Goal: Task Accomplishment & Management: Complete application form

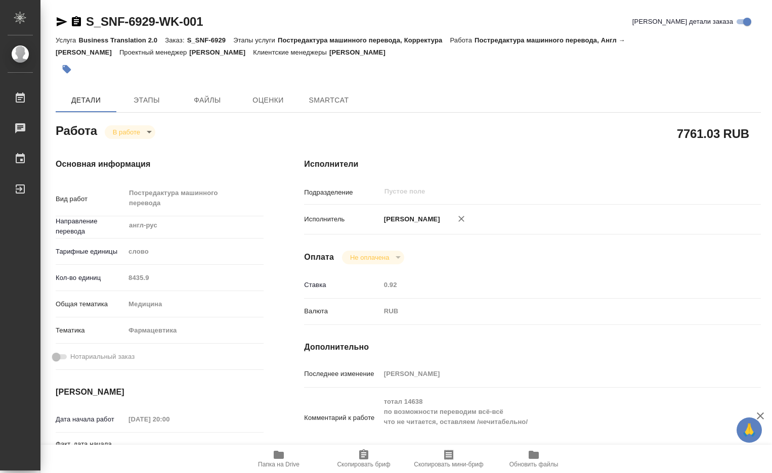
type textarea "x"
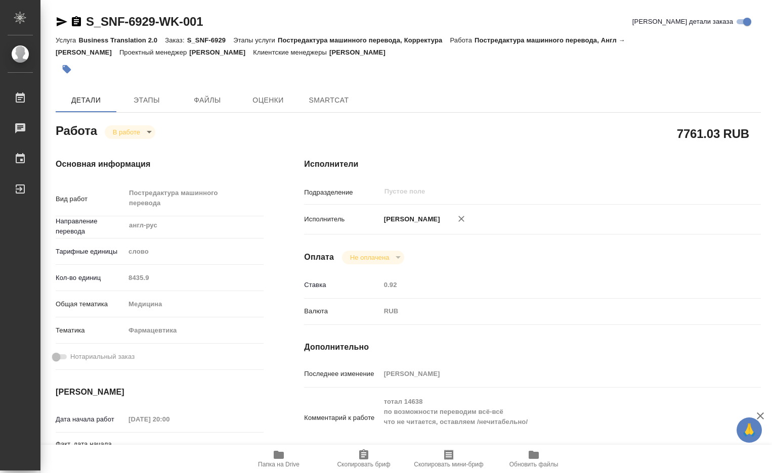
type textarea "x"
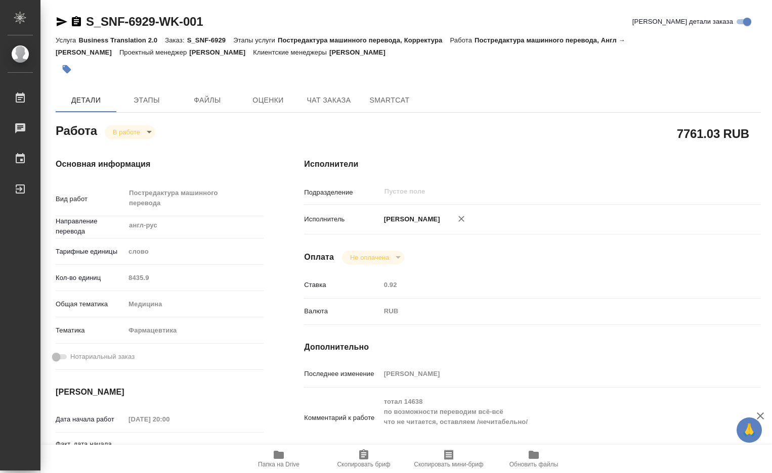
click at [147, 133] on body "🙏 .cls-1 fill:#fff; AWATERA Dmitrieva Olga Работы Чаты График Выйти S_SNF-6929-…" at bounding box center [386, 236] width 772 height 473
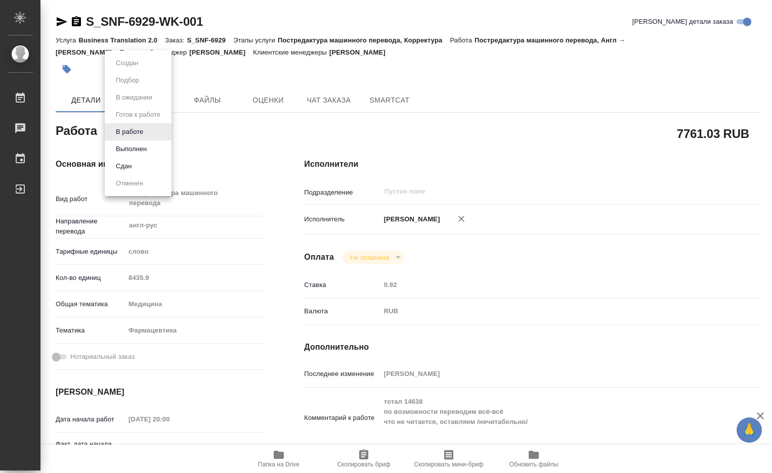
type textarea "x"
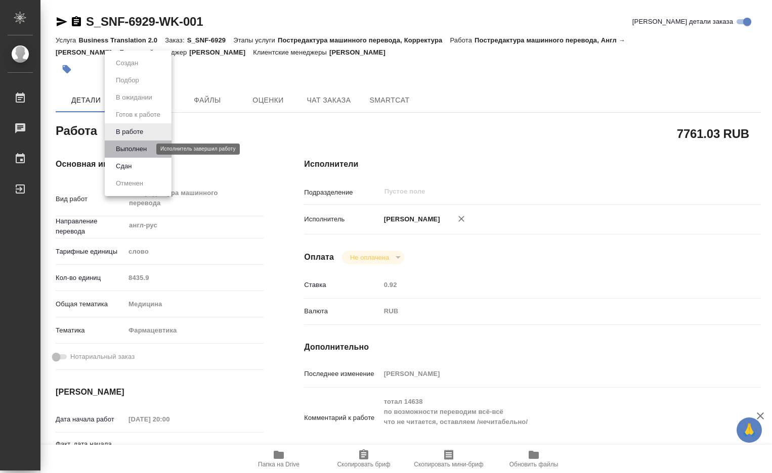
click at [142, 149] on button "Выполнен" at bounding box center [131, 149] width 37 height 11
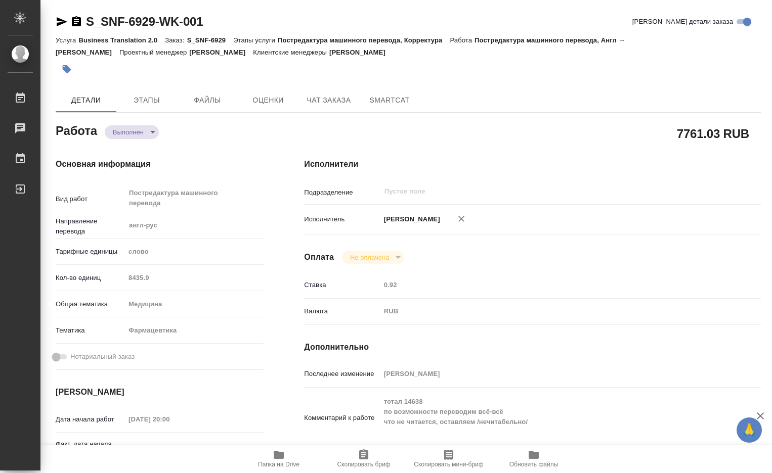
type textarea "x"
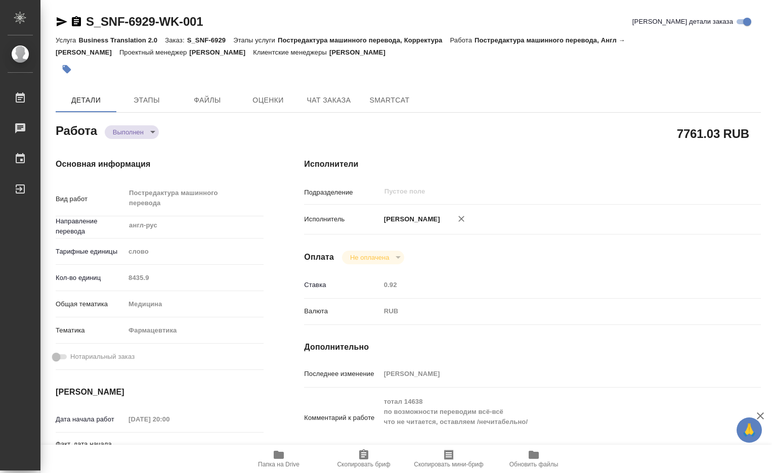
type textarea "x"
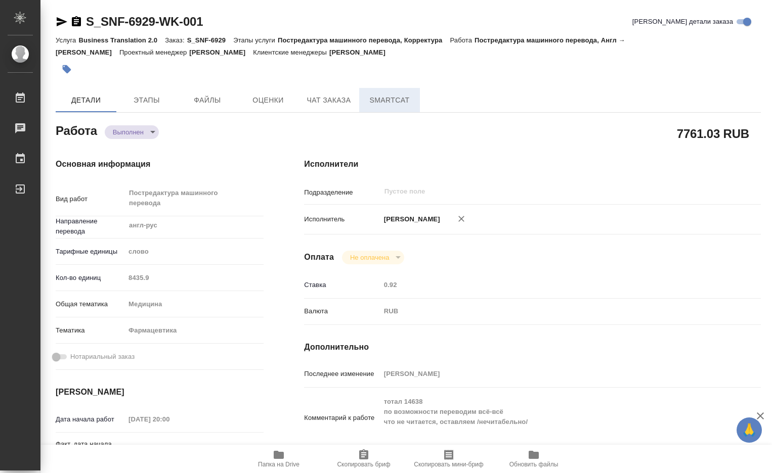
click at [400, 99] on span "SmartCat" at bounding box center [389, 100] width 49 height 13
type textarea "x"
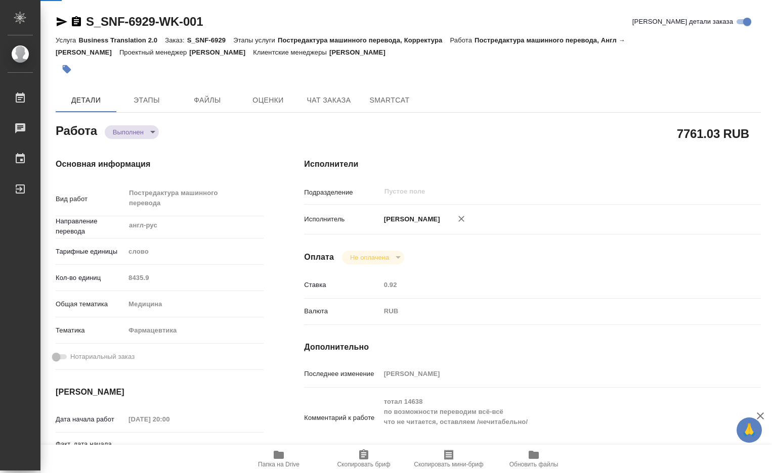
type textarea "x"
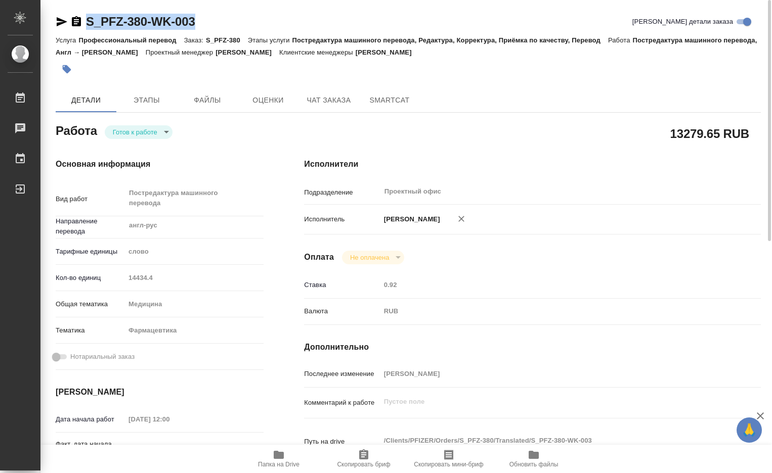
drag, startPoint x: 208, startPoint y: 22, endPoint x: 78, endPoint y: 16, distance: 130.1
click at [78, 16] on div "S_PFZ-380-WK-003 Кратко детали заказа" at bounding box center [408, 22] width 705 height 16
copy link "S_PFZ-380-WK-003"
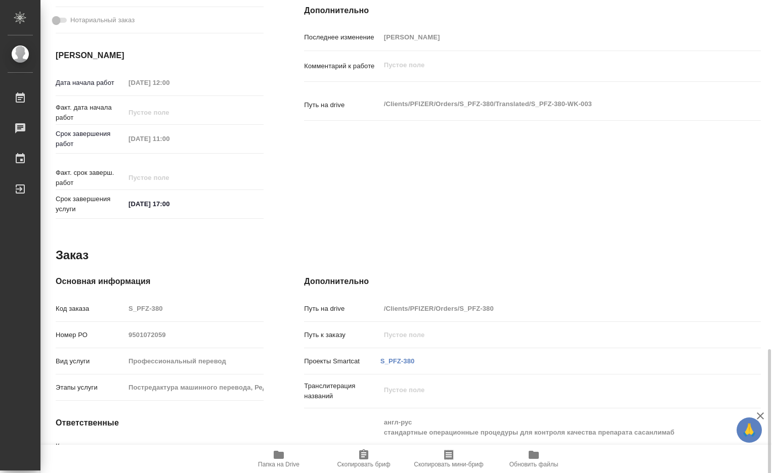
scroll to position [454, 0]
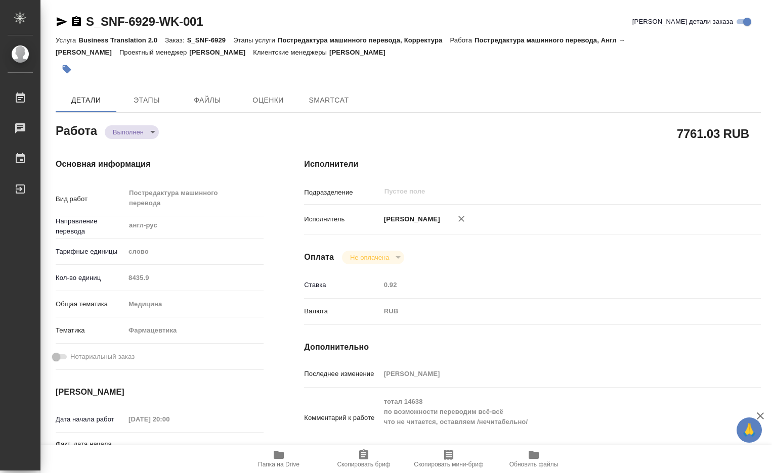
type textarea "x"
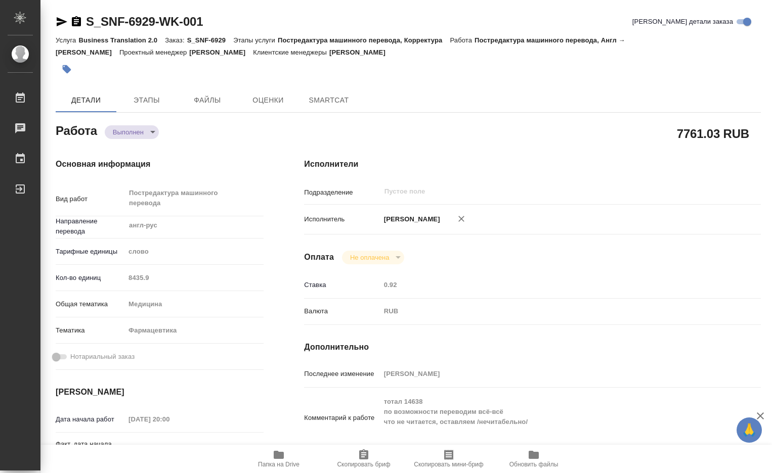
type textarea "x"
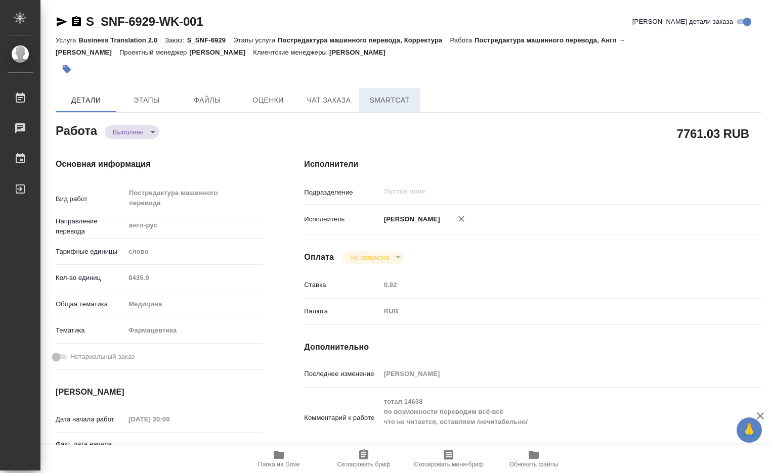
click at [397, 101] on span "SmartCat" at bounding box center [389, 100] width 49 height 13
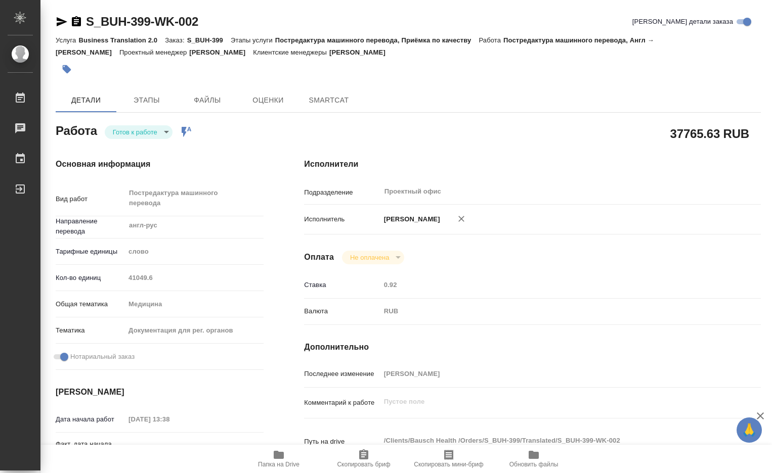
type textarea "x"
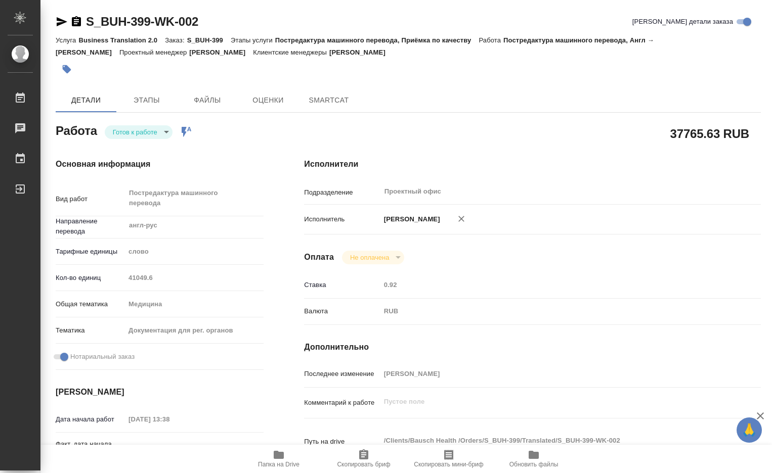
type textarea "x"
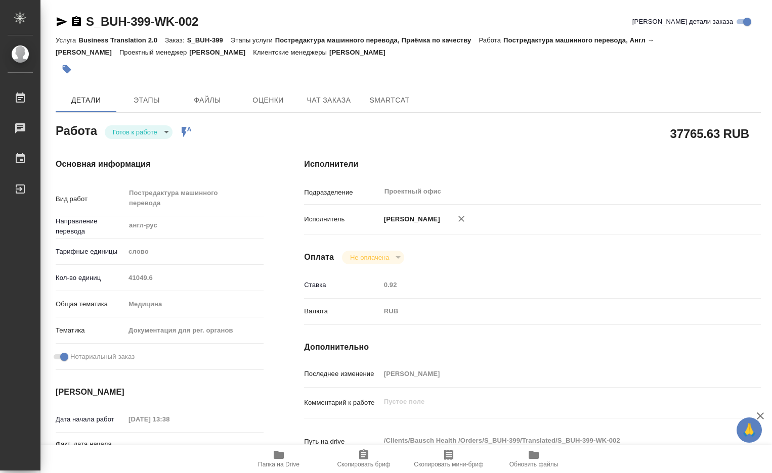
type textarea "x"
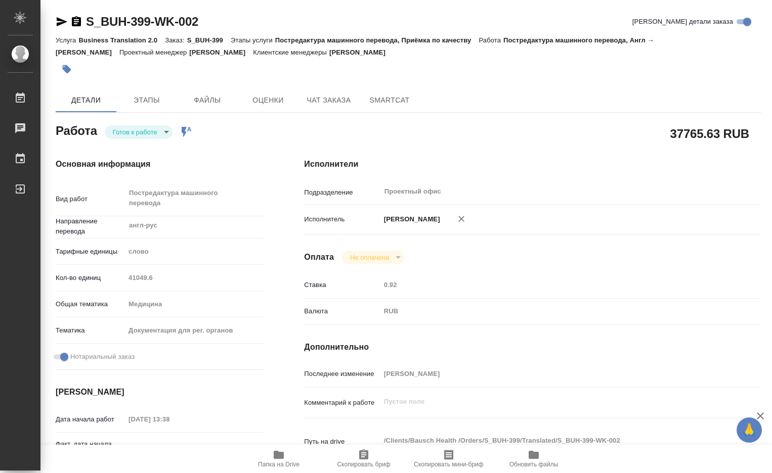
type textarea "x"
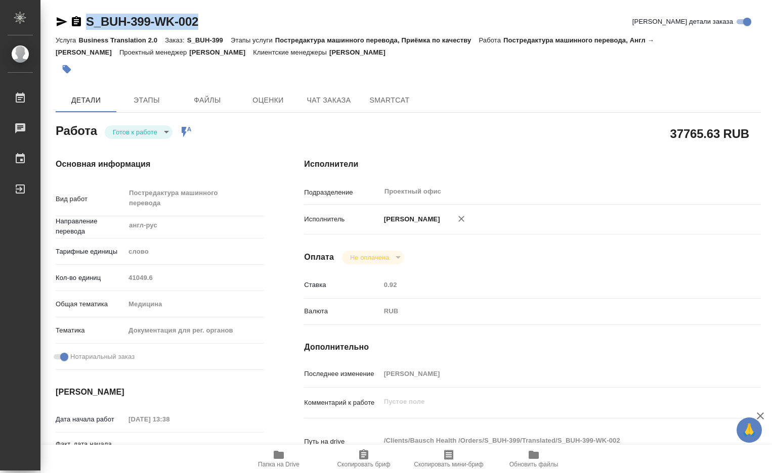
drag, startPoint x: 201, startPoint y: 24, endPoint x: 60, endPoint y: 19, distance: 141.2
click at [60, 19] on div "S_BUH-399-WK-002 [PERSON_NAME] детали заказа" at bounding box center [408, 22] width 705 height 16
copy link "S_BUH-399-WK-002"
click at [278, 453] on icon "button" at bounding box center [279, 455] width 10 height 8
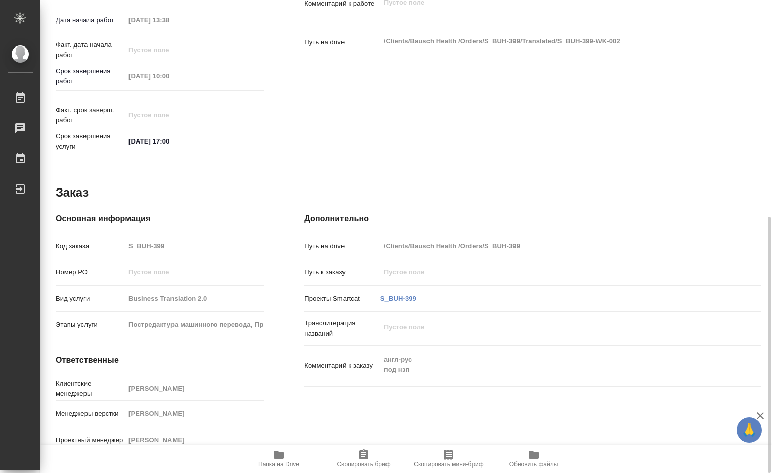
scroll to position [231, 0]
